Goal: Navigation & Orientation: Understand site structure

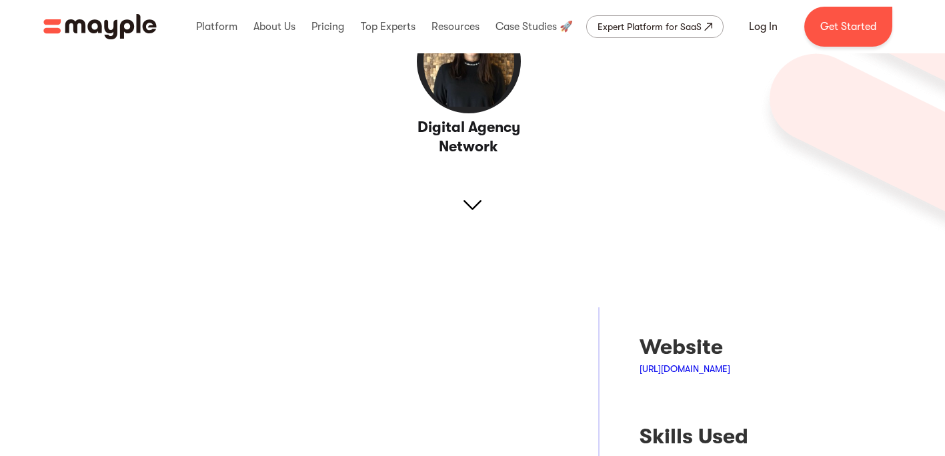
scroll to position [200, 0]
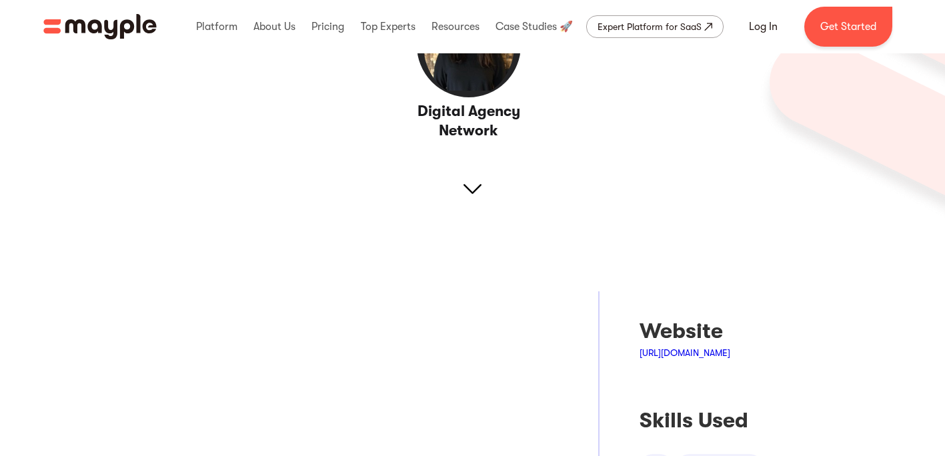
click at [473, 192] on img at bounding box center [472, 189] width 18 height 18
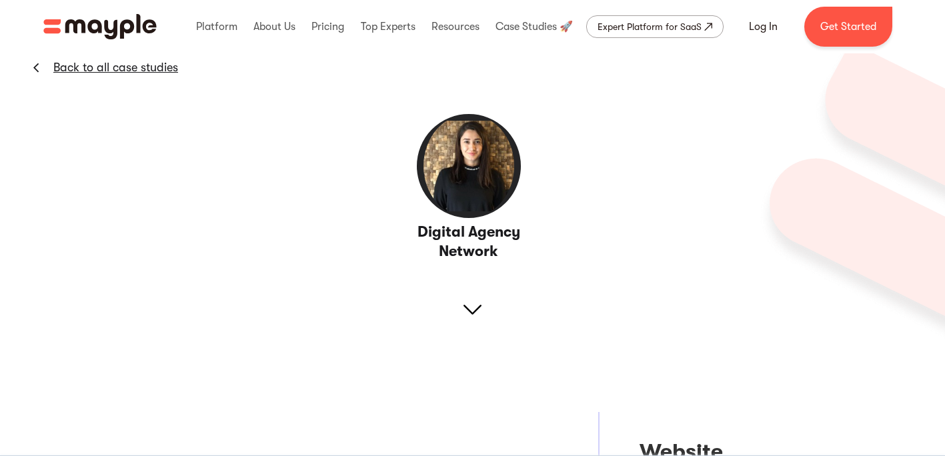
scroll to position [0, 0]
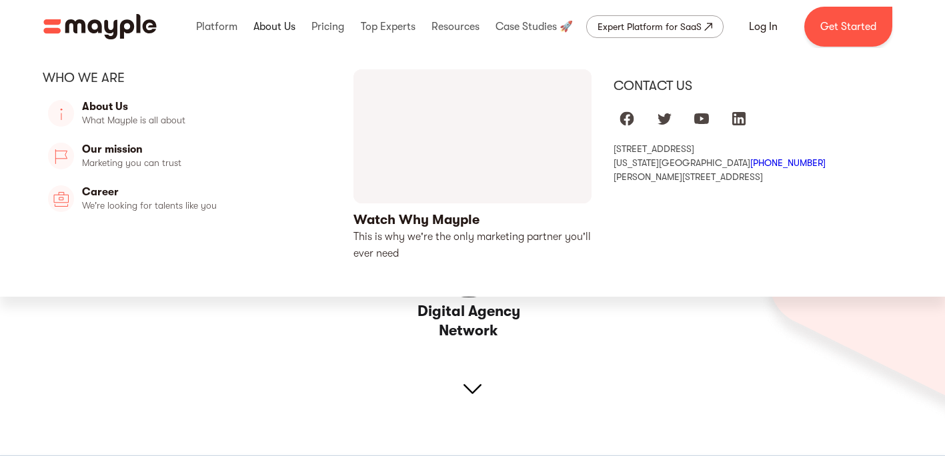
click at [280, 25] on link at bounding box center [274, 26] width 49 height 43
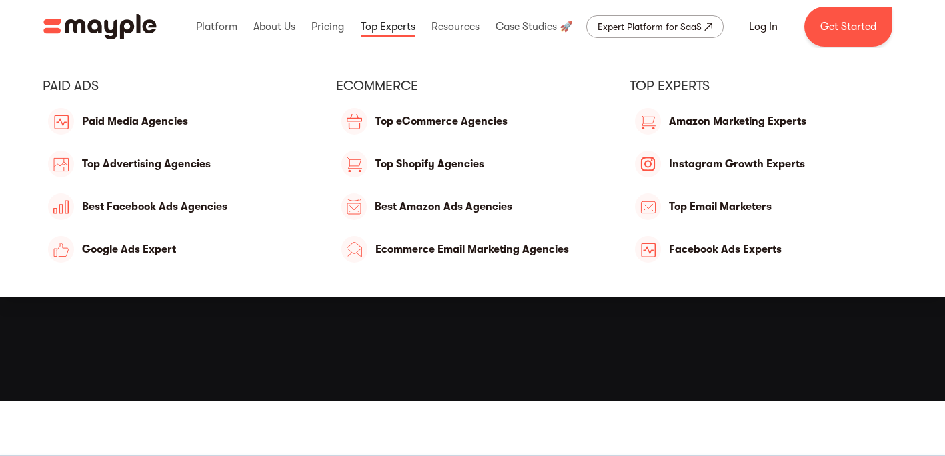
click at [375, 22] on link at bounding box center [387, 26] width 61 height 43
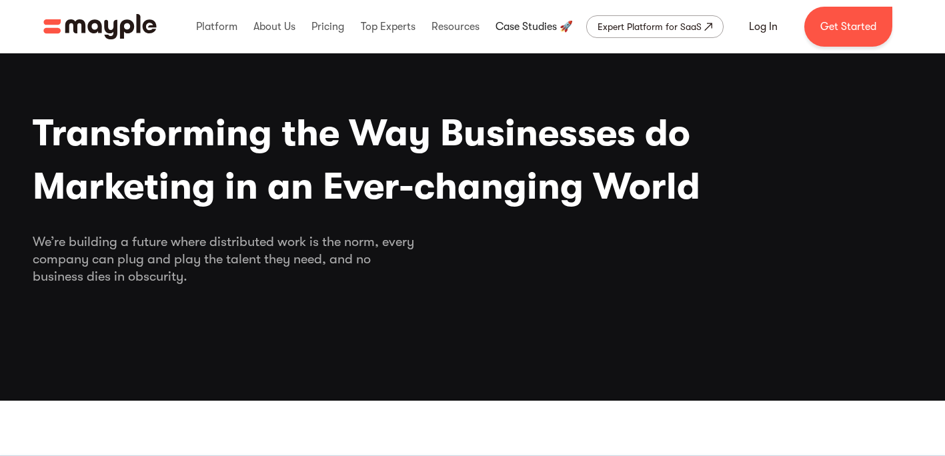
click at [520, 26] on link at bounding box center [534, 26] width 84 height 43
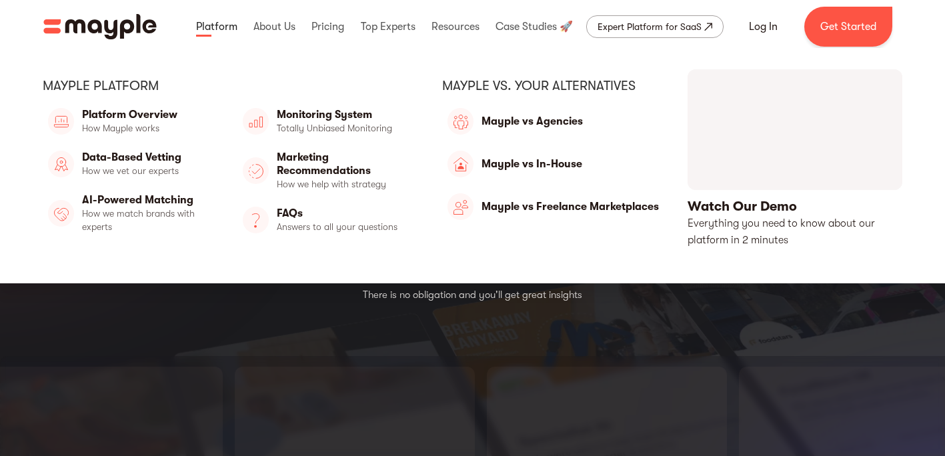
click at [207, 28] on link at bounding box center [217, 26] width 48 height 43
